Goal: Information Seeking & Learning: Find contact information

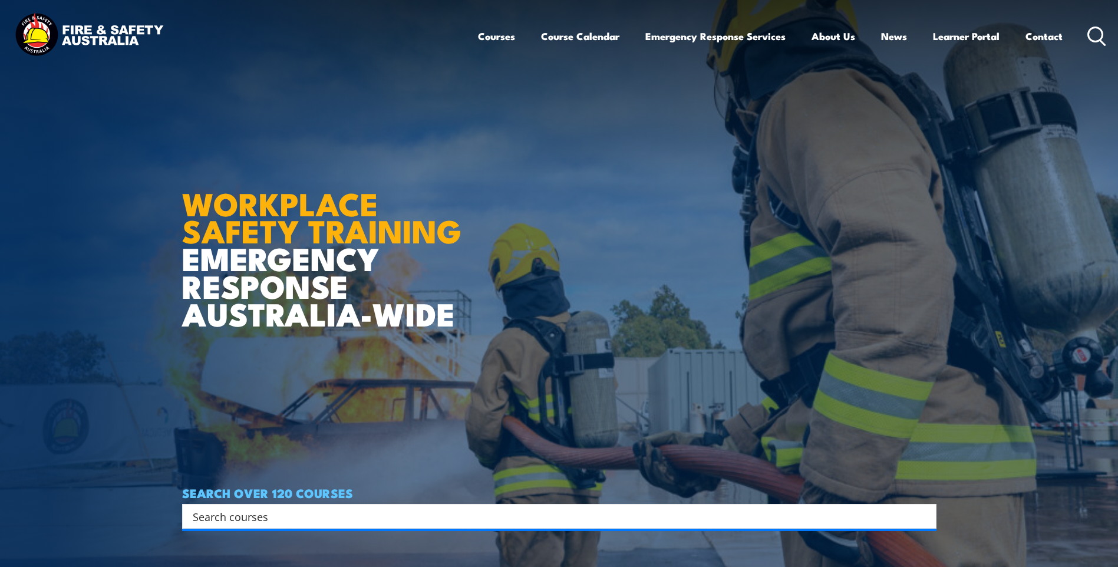
click at [1056, 35] on link "Contact" at bounding box center [1043, 36] width 37 height 31
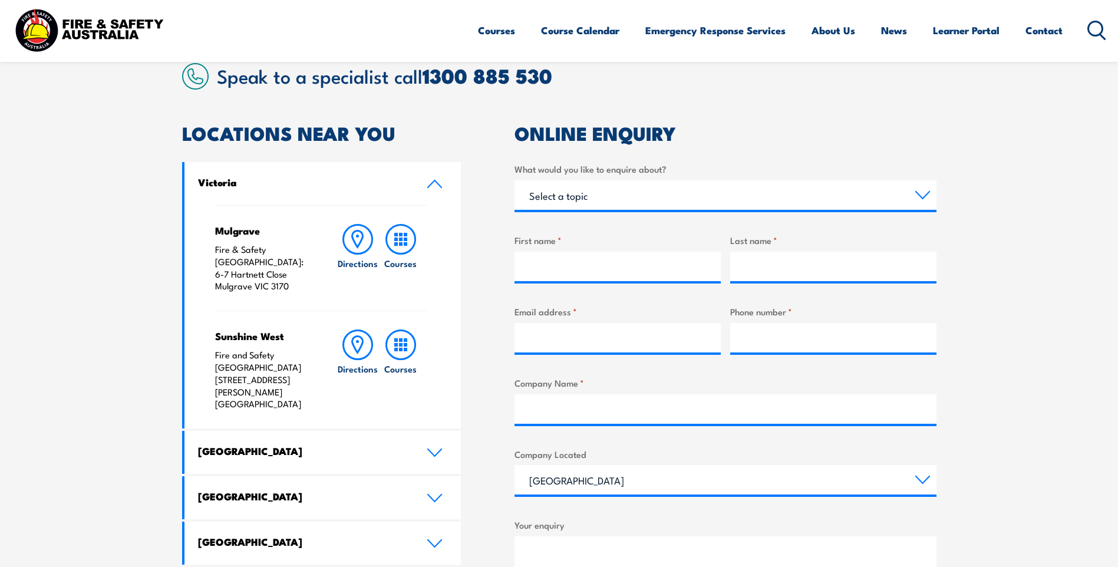
scroll to position [324, 0]
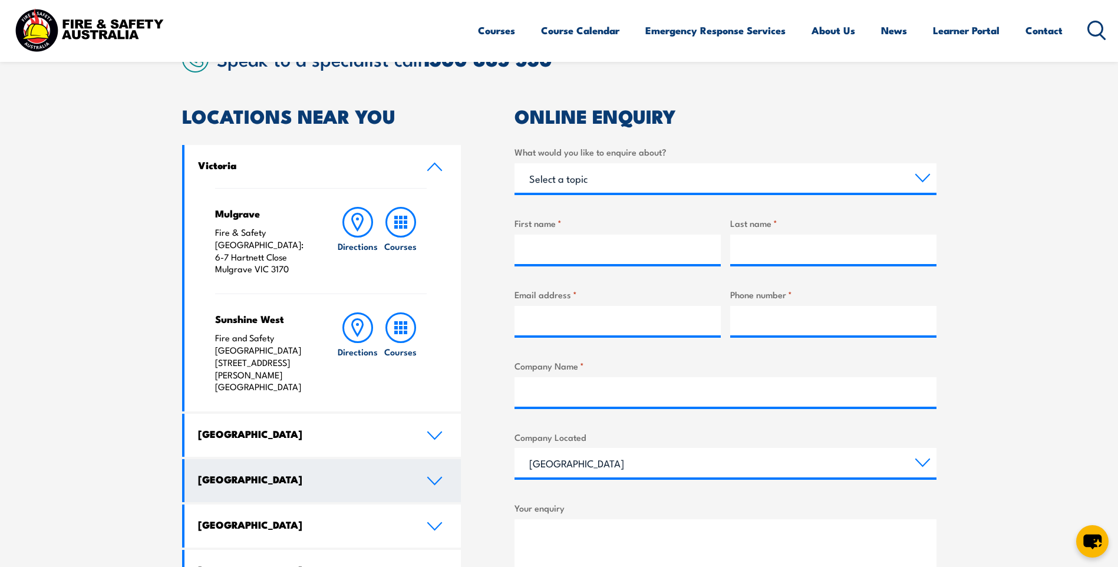
click at [433, 459] on link "[GEOGRAPHIC_DATA]" at bounding box center [322, 480] width 277 height 43
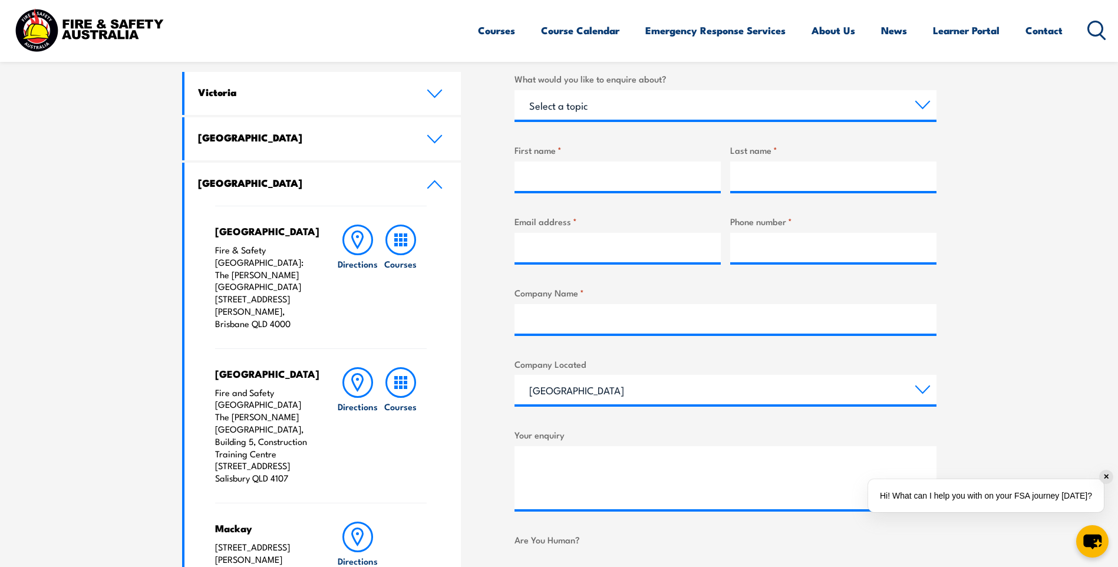
scroll to position [398, 0]
drag, startPoint x: 226, startPoint y: 383, endPoint x: 304, endPoint y: 450, distance: 103.2
click at [304, 450] on p "Fire and Safety Australia The Bob Marshman Building, Building 5, Construction T…" at bounding box center [264, 435] width 98 height 98
copy p "The Bob Marshman Building, Building 5, Construction Training Centre 460-492 Bea…"
